Goal: Information Seeking & Learning: Find specific fact

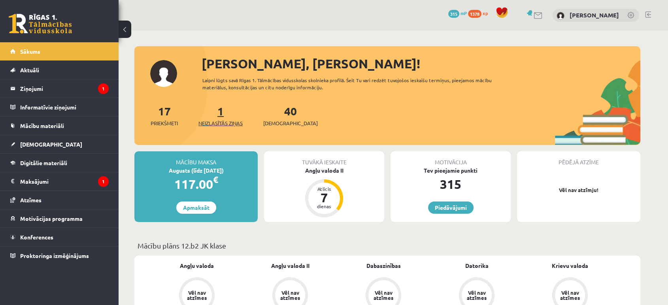
click at [221, 124] on span "Neizlasītās ziņas" at bounding box center [220, 123] width 44 height 8
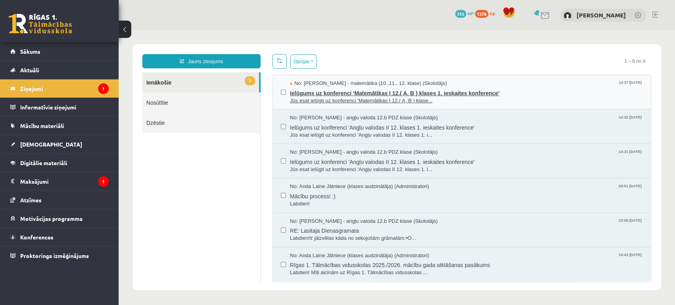
click at [314, 103] on span "Jūs esat ielūgti uz konferenci 'Matemātikas I 12.( A, B ) klase..." at bounding box center [466, 101] width 353 height 8
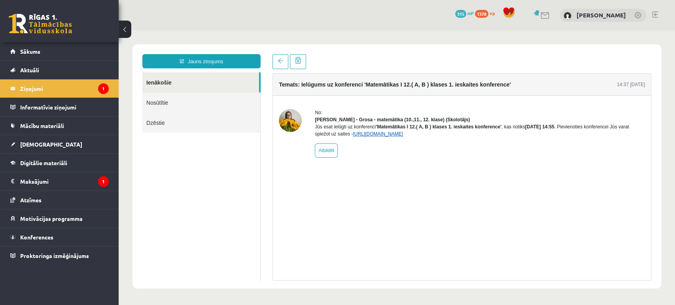
click at [372, 137] on link "[URL][DOMAIN_NAME]" at bounding box center [378, 134] width 50 height 6
click at [60, 183] on legend "Maksājumi 1" at bounding box center [64, 181] width 89 height 18
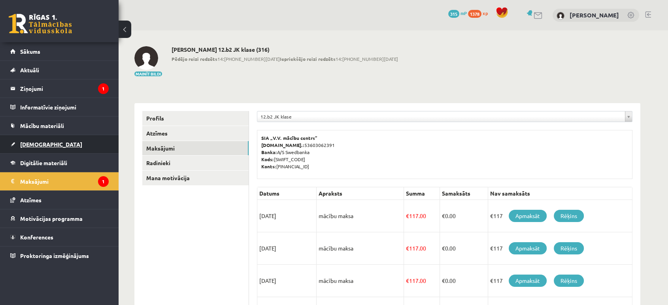
click at [50, 147] on link "[DEMOGRAPHIC_DATA]" at bounding box center [59, 144] width 98 height 18
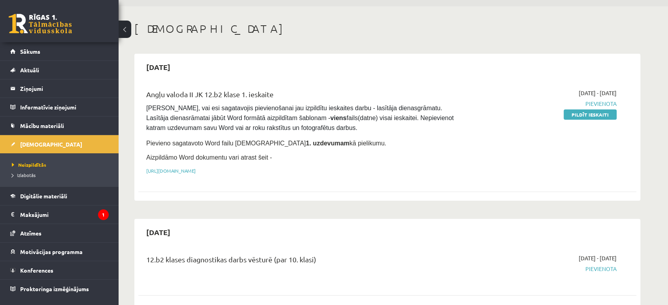
scroll to position [88, 0]
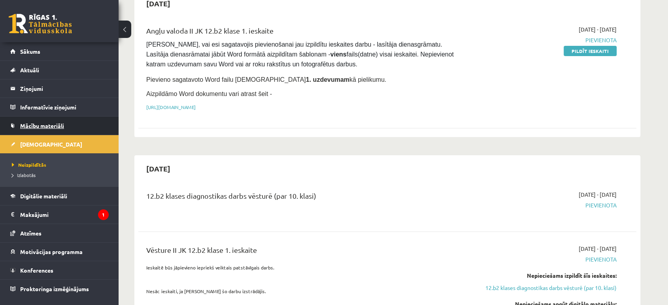
click at [51, 129] on link "Mācību materiāli" at bounding box center [59, 126] width 98 height 18
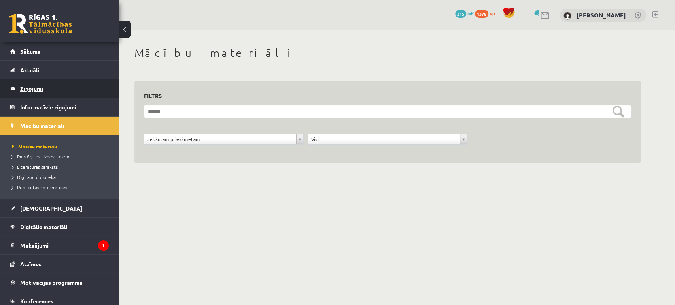
click at [56, 92] on legend "Ziņojumi 1" at bounding box center [64, 88] width 89 height 18
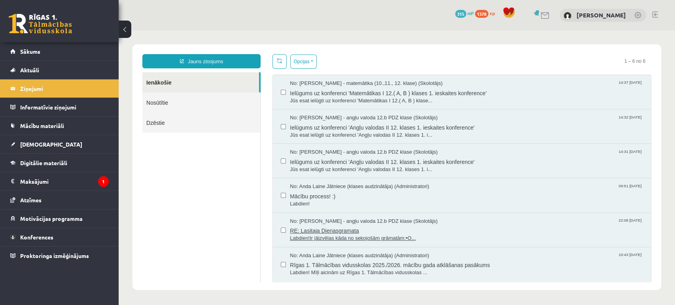
click at [367, 225] on span "RE: Lasitaja Dienasgramata" at bounding box center [466, 230] width 353 height 10
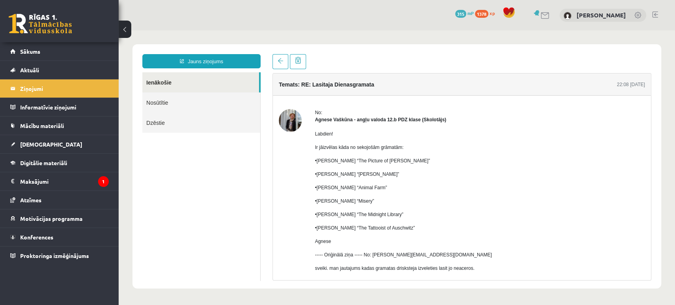
drag, startPoint x: 317, startPoint y: 173, endPoint x: 381, endPoint y: 177, distance: 63.4
click at [381, 177] on p "•[PERSON_NAME] “[PERSON_NAME]”" at bounding box center [403, 174] width 177 height 7
copy p "[PERSON_NAME] “[PERSON_NAME]”"
click at [368, 174] on p "•[PERSON_NAME] “[PERSON_NAME]”" at bounding box center [403, 174] width 177 height 7
drag, startPoint x: 354, startPoint y: 172, endPoint x: 376, endPoint y: 177, distance: 23.2
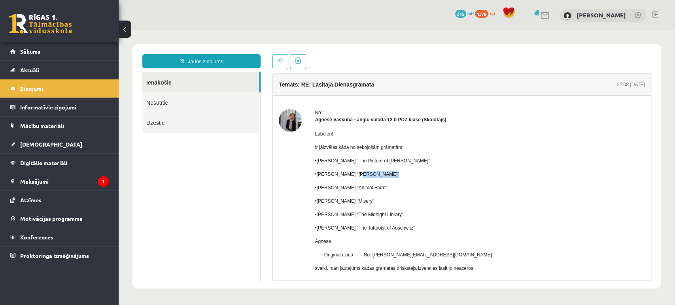
click at [376, 177] on p "•[PERSON_NAME] “[PERSON_NAME]”" at bounding box center [403, 174] width 177 height 7
copy p "[PERSON_NAME]"
